Goal: Task Accomplishment & Management: Use online tool/utility

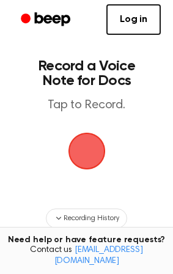
drag, startPoint x: 85, startPoint y: 144, endPoint x: -237, endPoint y: 226, distance: 332.0
click at [0, 226] on html "Log in Create Account Record a Voice Note for Docs Tap to Record. Recording His…" at bounding box center [86, 216] width 173 height 432
click at [141, 20] on link "Log in" at bounding box center [133, 19] width 54 height 31
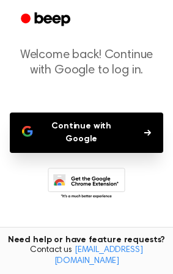
scroll to position [101, 0]
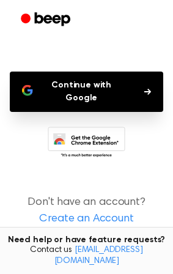
click at [58, 87] on button "Continue with Google" at bounding box center [87, 92] width 154 height 40
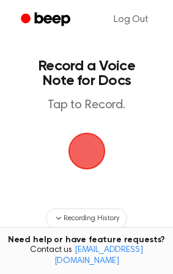
drag, startPoint x: 90, startPoint y: 146, endPoint x: -207, endPoint y: 228, distance: 307.9
click at [0, 228] on html "Log Out Record a Voice Note for Docs Tap to Record. Recording History Tired of …" at bounding box center [86, 216] width 173 height 432
